Goal: Browse casually

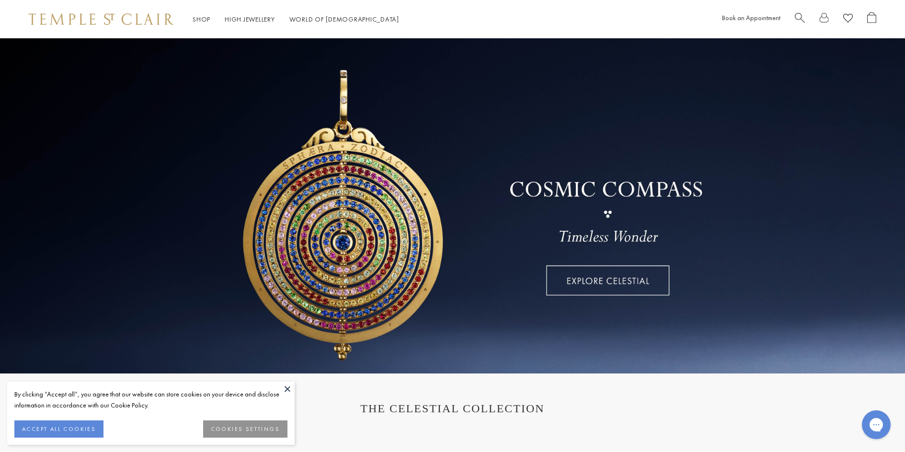
click at [597, 270] on link at bounding box center [452, 205] width 905 height 335
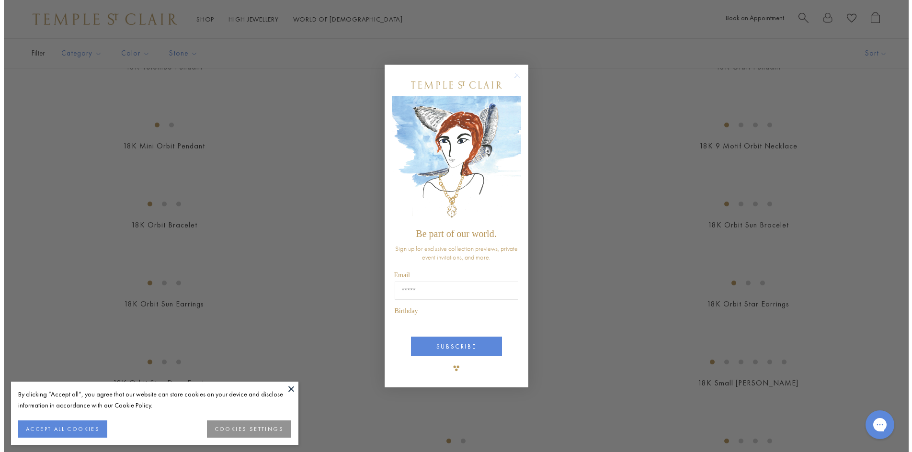
scroll to position [639, 0]
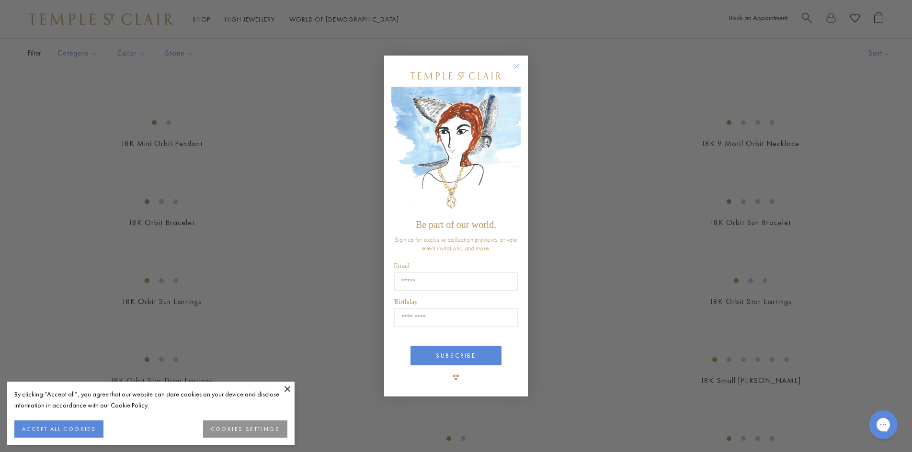
click at [907, 273] on div "Close dialog Be part of our world. Sign up for exclusive collection previews, p…" at bounding box center [456, 226] width 912 height 452
click at [902, 273] on div "Close dialog Be part of our world. Sign up for exclusive collection previews, p…" at bounding box center [456, 226] width 912 height 452
click at [899, 275] on div "Close dialog Be part of our world. Sign up for exclusive collection previews, p…" at bounding box center [456, 226] width 912 height 452
click at [521, 66] on circle "Close dialog" at bounding box center [516, 66] width 11 height 11
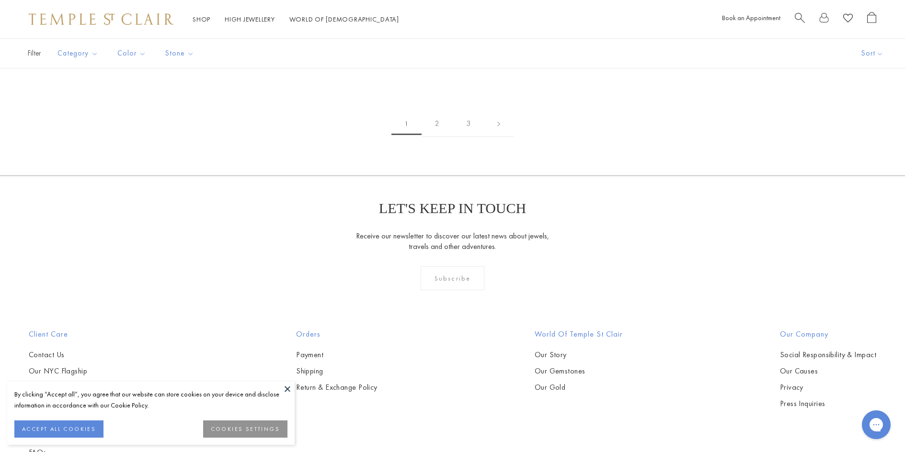
scroll to position [1594, 0]
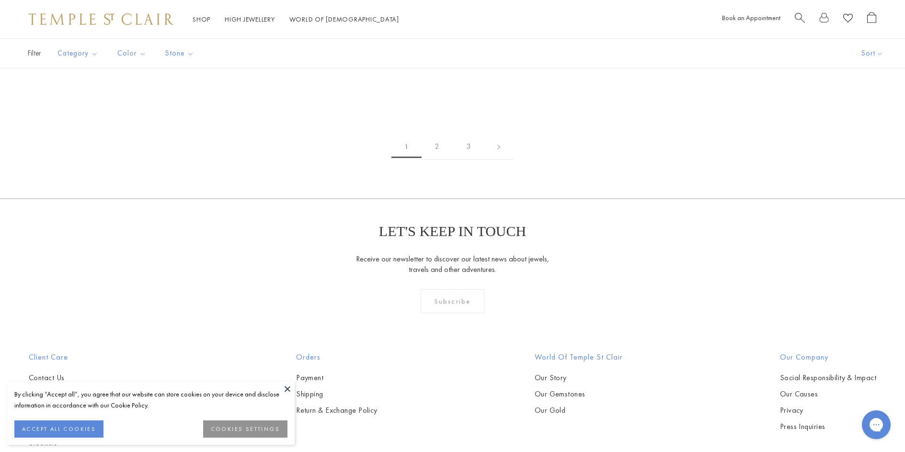
click at [293, 391] on button at bounding box center [287, 389] width 14 height 14
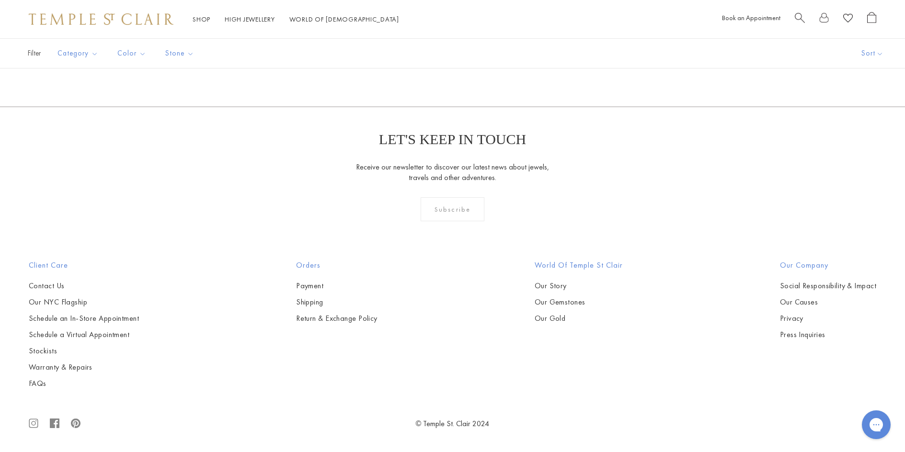
scroll to position [3271, 0]
drag, startPoint x: 118, startPoint y: 0, endPoint x: 126, endPoint y: 15, distance: 16.5
click at [123, 11] on div "Shop Shop Categories Amulets Pendants & Charms Lockets Chains & Leather Cords E…" at bounding box center [452, 19] width 905 height 38
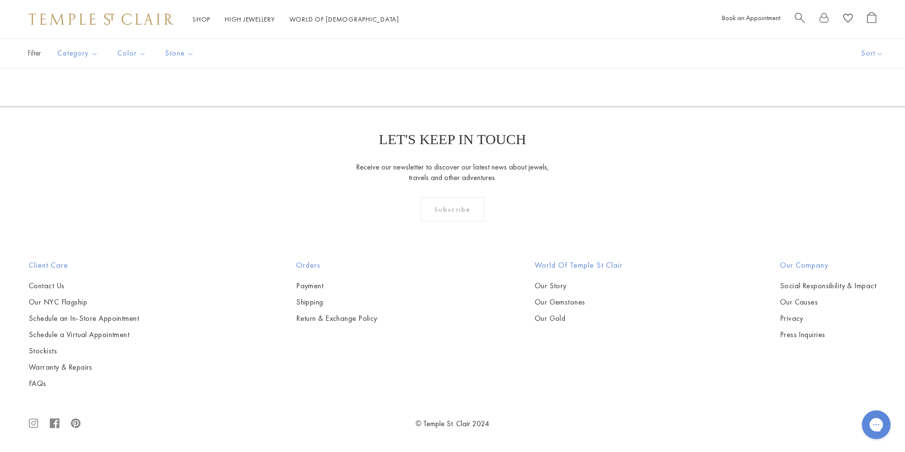
click at [126, 15] on img at bounding box center [101, 18] width 145 height 11
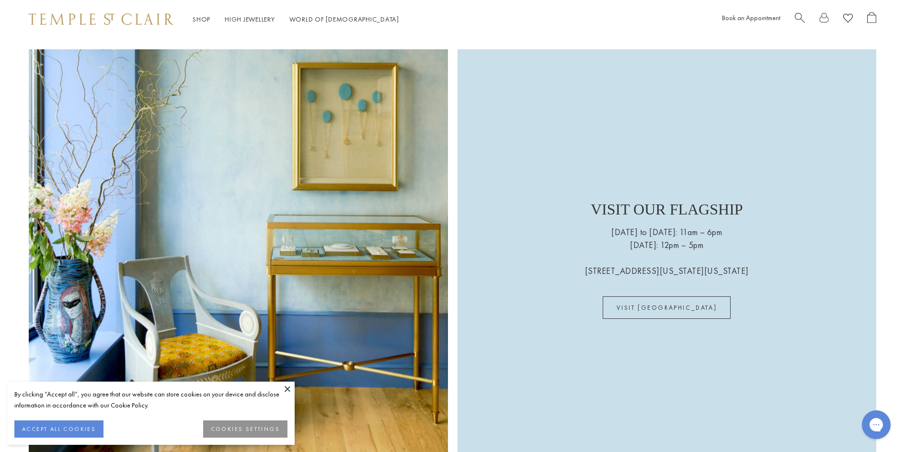
scroll to position [2635, 0]
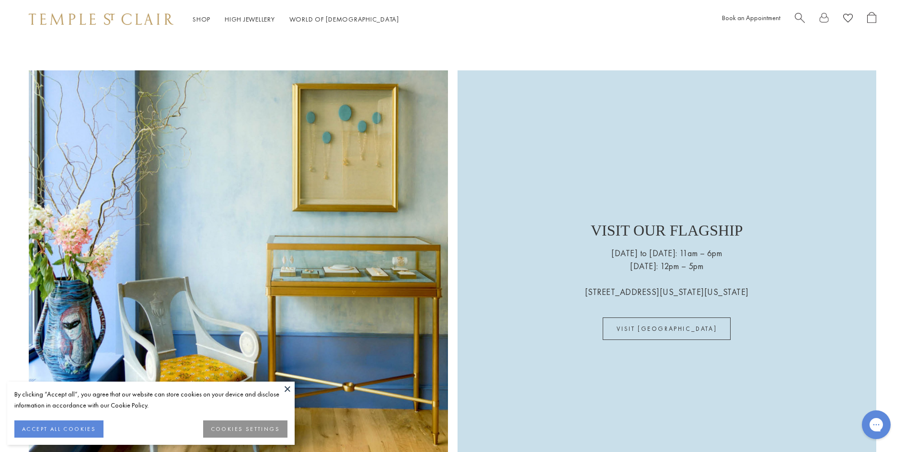
click at [288, 389] on button at bounding box center [287, 389] width 14 height 14
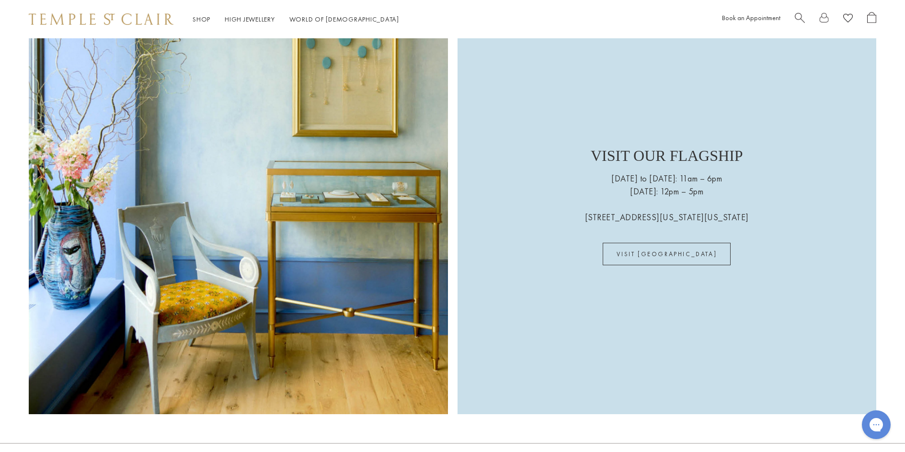
scroll to position [2568, 0]
